Goal: Task Accomplishment & Management: Complete application form

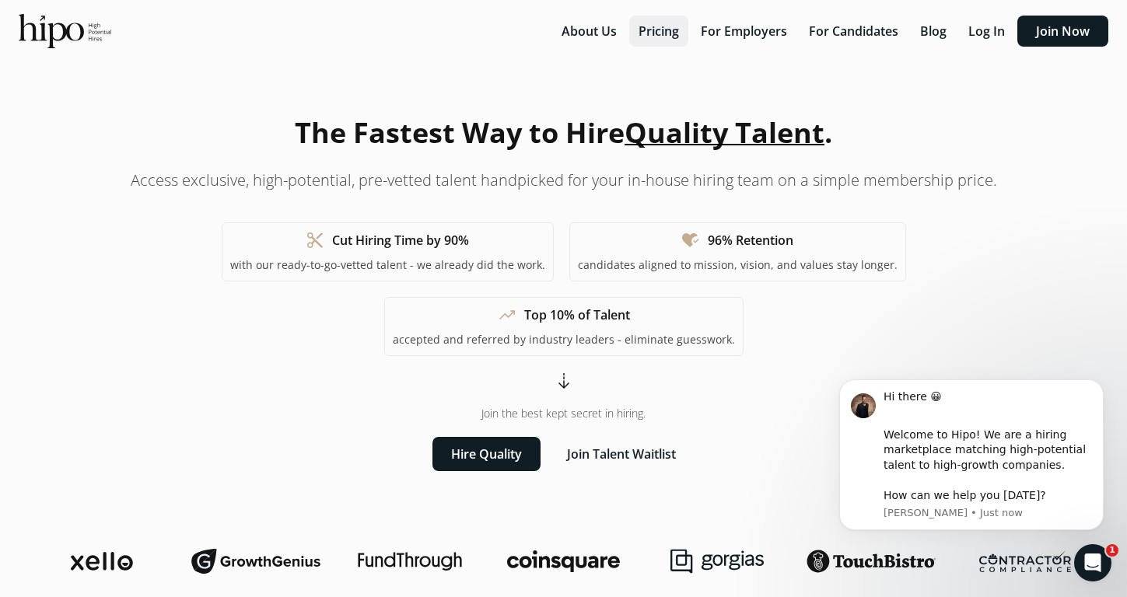
click at [638, 34] on button "Pricing" at bounding box center [658, 31] width 59 height 31
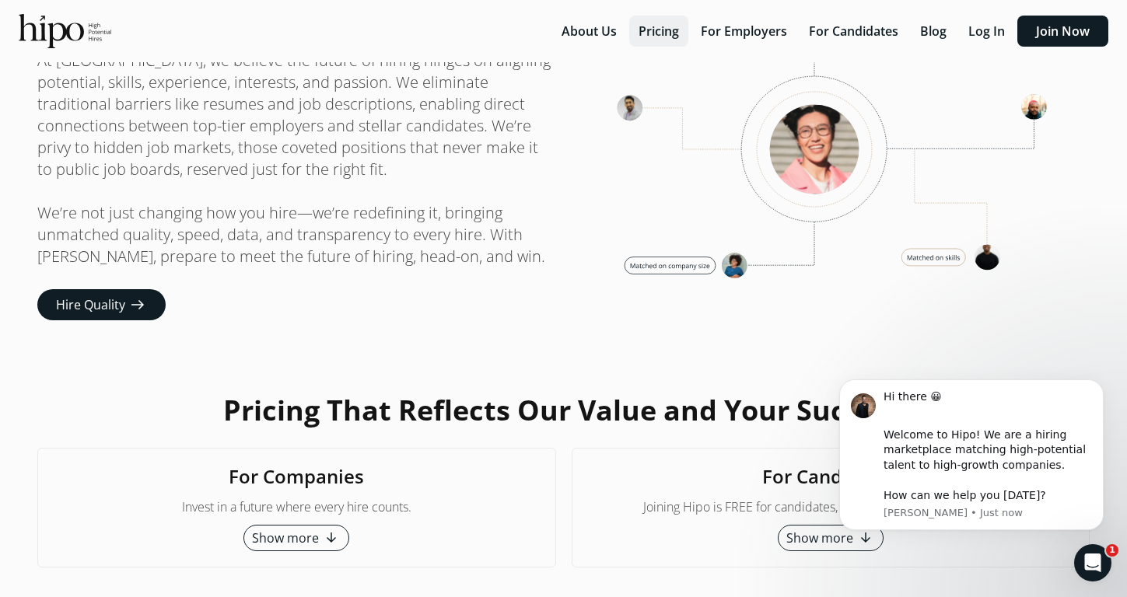
scroll to position [3923, 0]
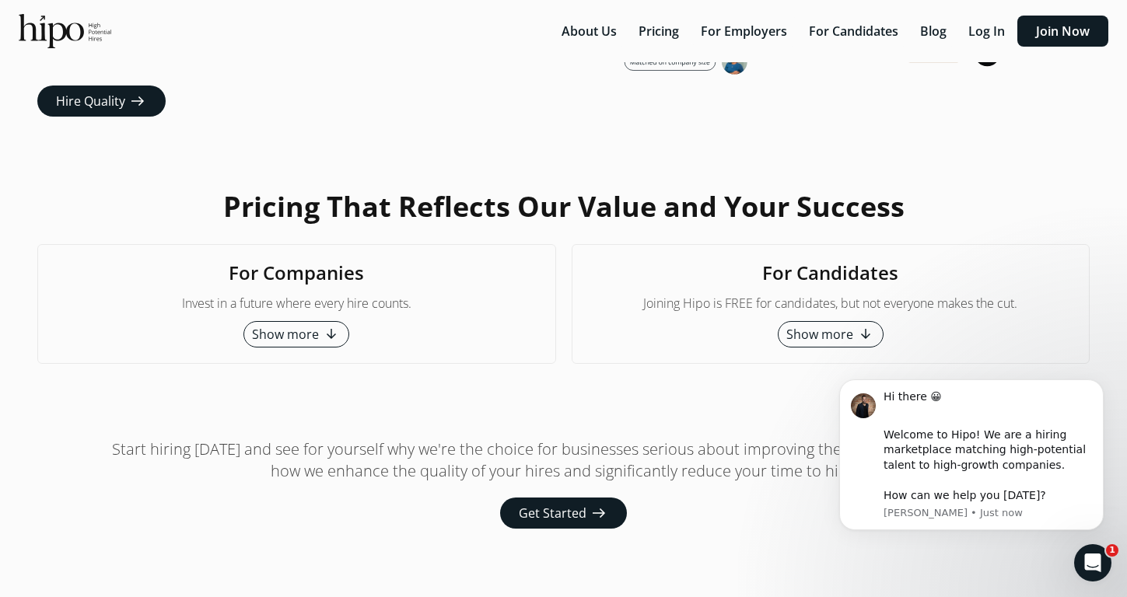
click at [806, 325] on span "Show more" at bounding box center [819, 334] width 67 height 19
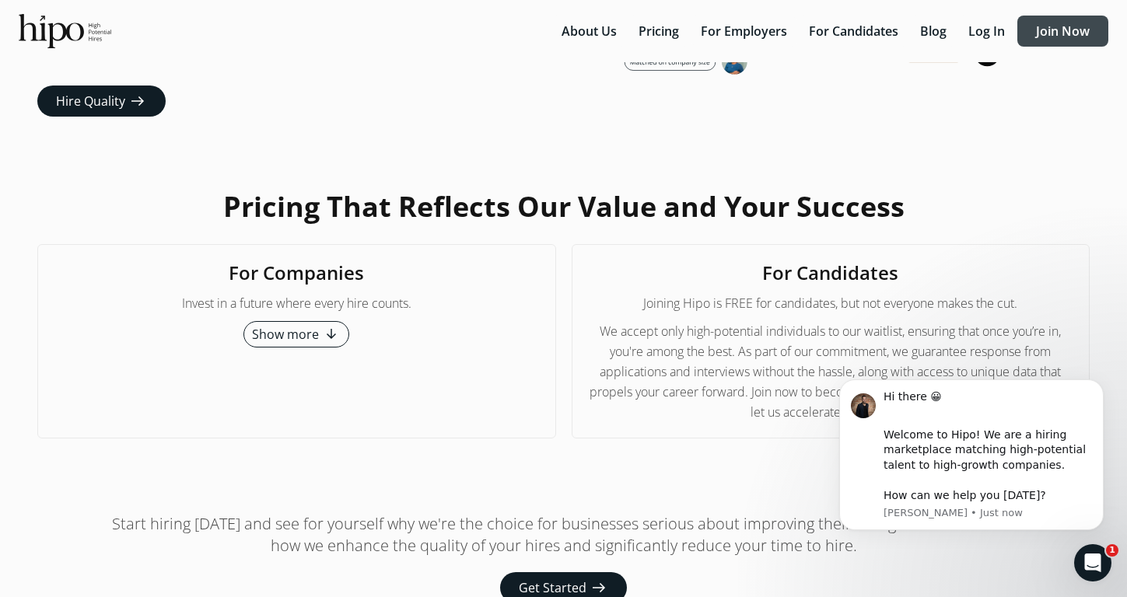
click at [1053, 40] on button "Join Now" at bounding box center [1062, 31] width 91 height 31
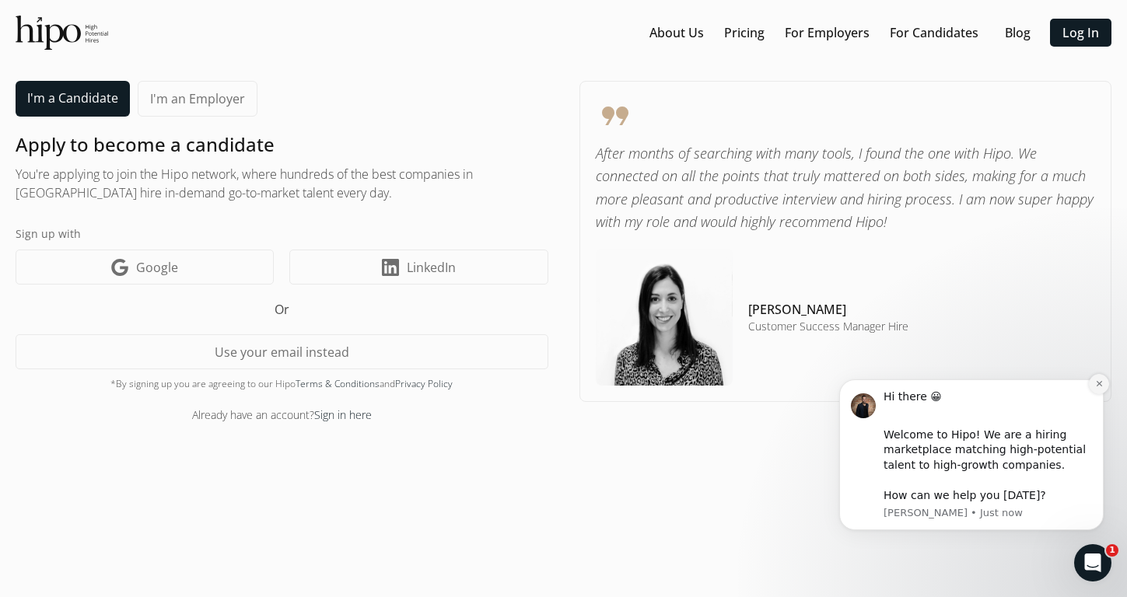
click at [1102, 386] on icon "Dismiss notification" at bounding box center [1099, 383] width 9 height 9
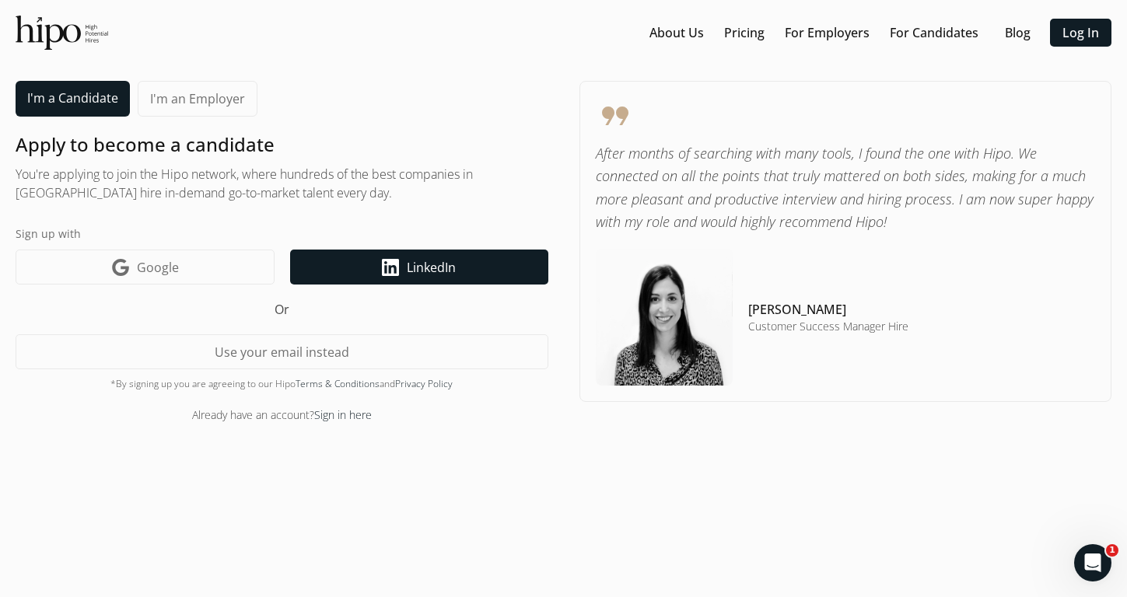
click at [412, 282] on link "LinkedIn icon LinkedIn" at bounding box center [418, 267] width 257 height 35
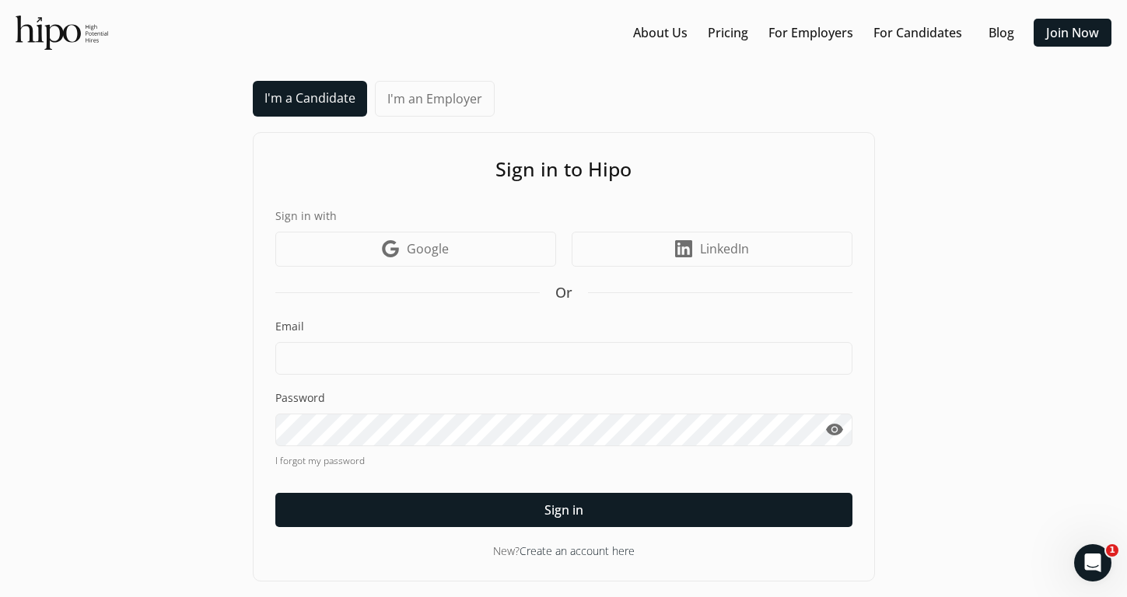
click at [594, 335] on div "Email" at bounding box center [563, 347] width 577 height 56
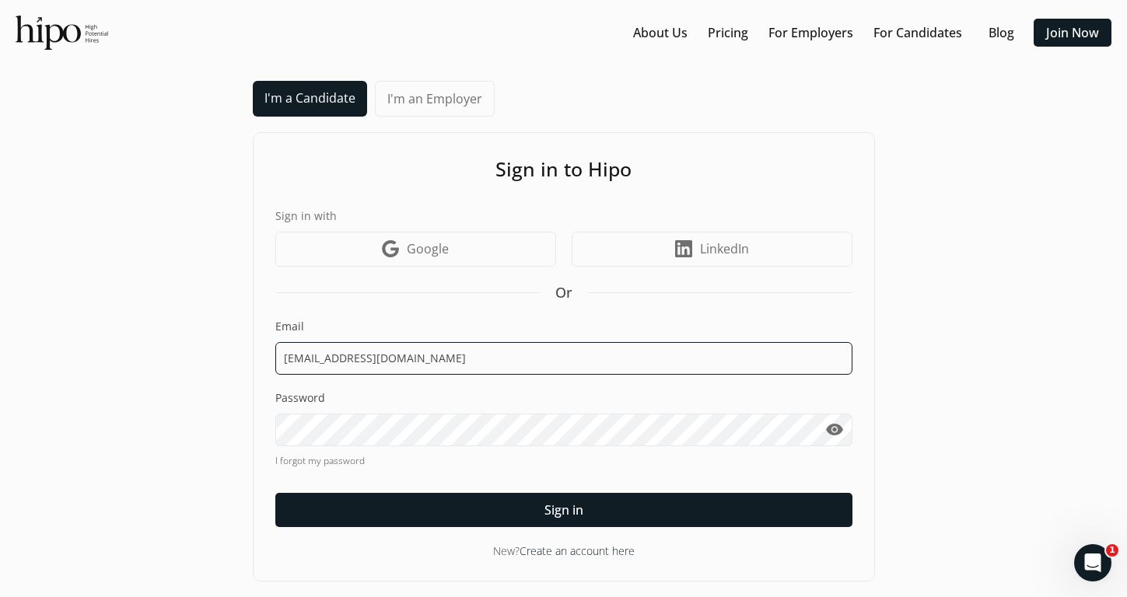
type input "kingannie015@gmail.com"
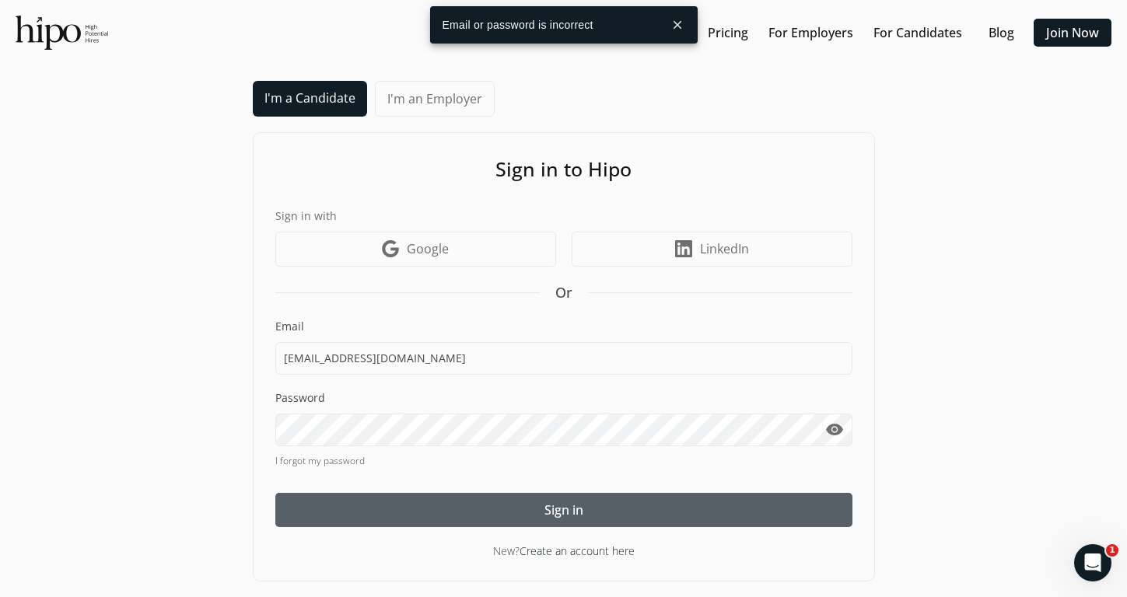
click at [600, 515] on div at bounding box center [563, 510] width 577 height 34
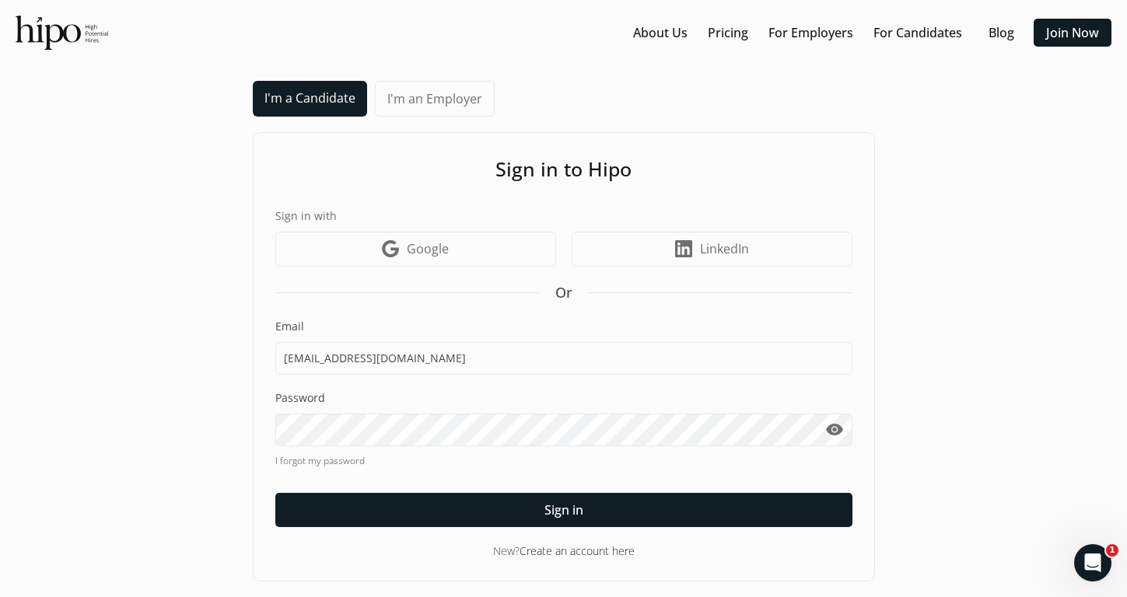
click at [837, 431] on span "visibility" at bounding box center [834, 430] width 19 height 19
click at [596, 547] on link "Create an account here" at bounding box center [576, 550] width 115 height 15
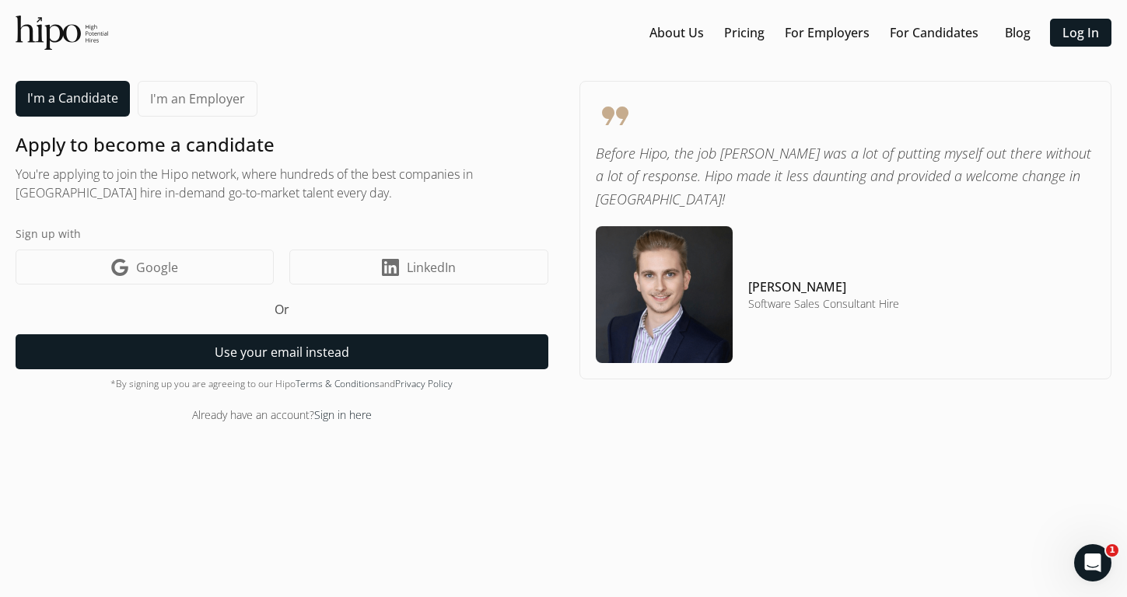
click at [450, 355] on button "Use your email instead" at bounding box center [282, 351] width 533 height 35
